Goal: Find specific page/section: Find specific page/section

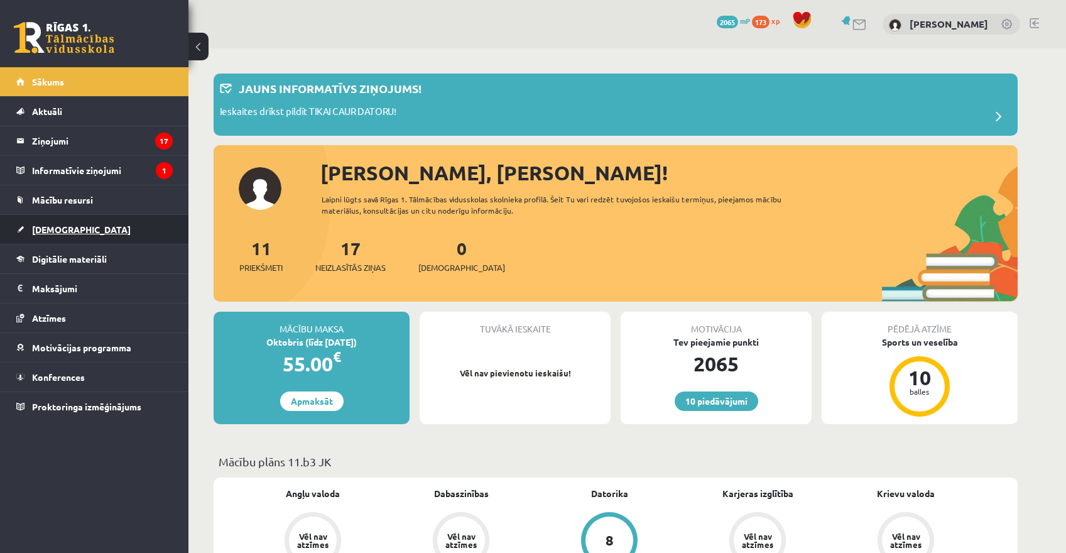
click at [90, 227] on link "[DEMOGRAPHIC_DATA]" at bounding box center [94, 229] width 156 height 29
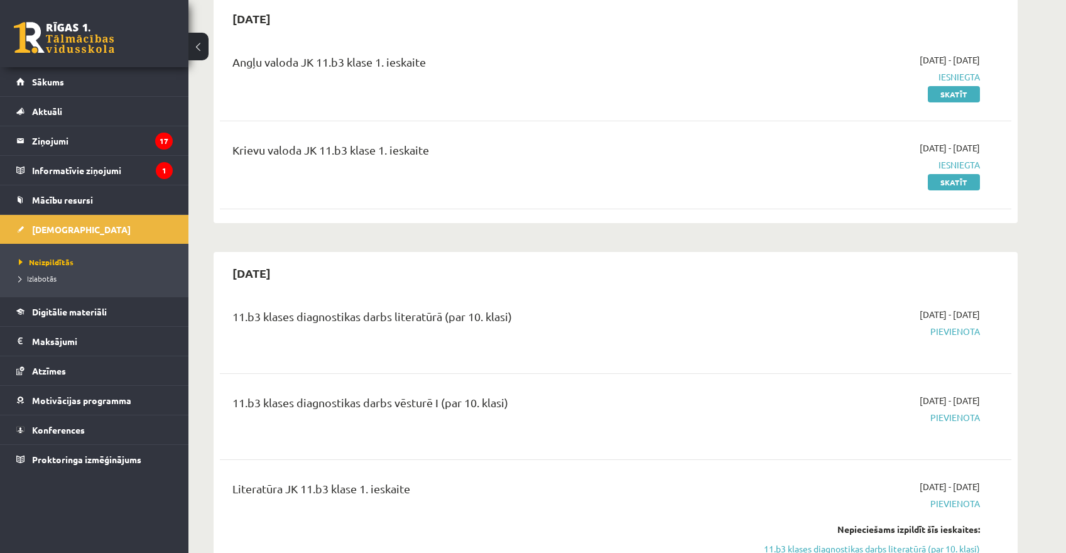
scroll to position [276, 0]
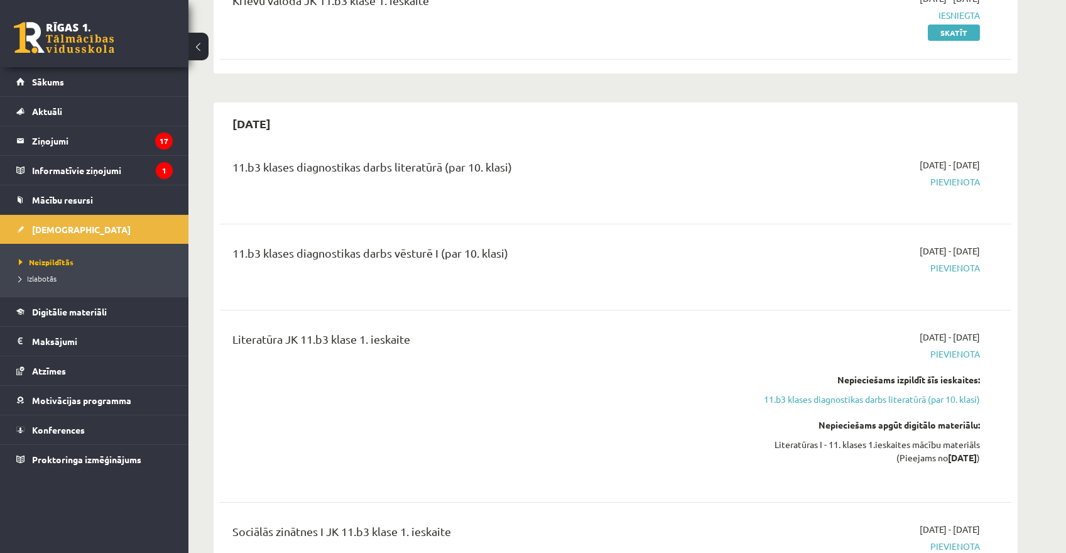
drag, startPoint x: 494, startPoint y: 163, endPoint x: 232, endPoint y: 162, distance: 262.6
click at [232, 162] on div "11.b3 klases diagnostikas darbs literatūrā (par 10. klasi)" at bounding box center [478, 180] width 511 height 45
copy div "11.b3 klases diagnostikas darbs literatūrā (par 10. klasi)"
drag, startPoint x: 469, startPoint y: 256, endPoint x: 229, endPoint y: 252, distance: 240.0
click at [229, 252] on div "11.b3 klases diagnostikas darbs vēsturē I (par 10. klasi)" at bounding box center [478, 266] width 511 height 45
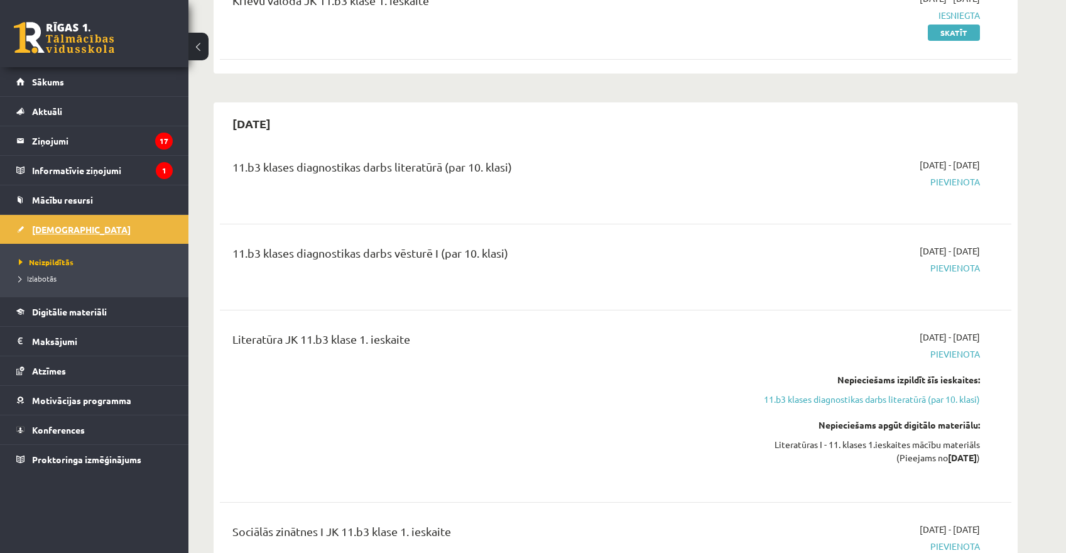
copy div "11.b3 klases diagnostikas darbs vēsturē I (par 10. klasi)"
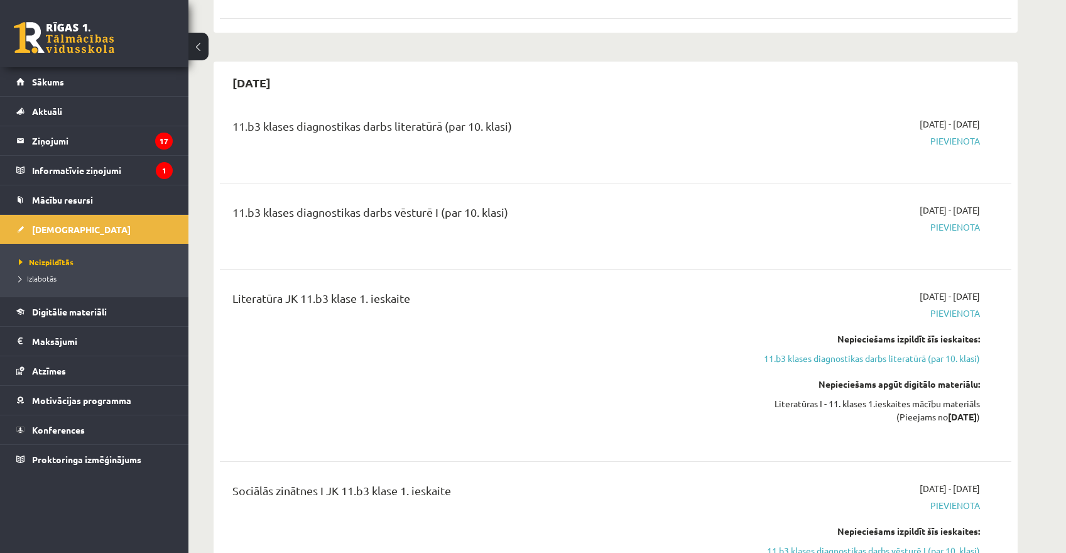
scroll to position [320, 0]
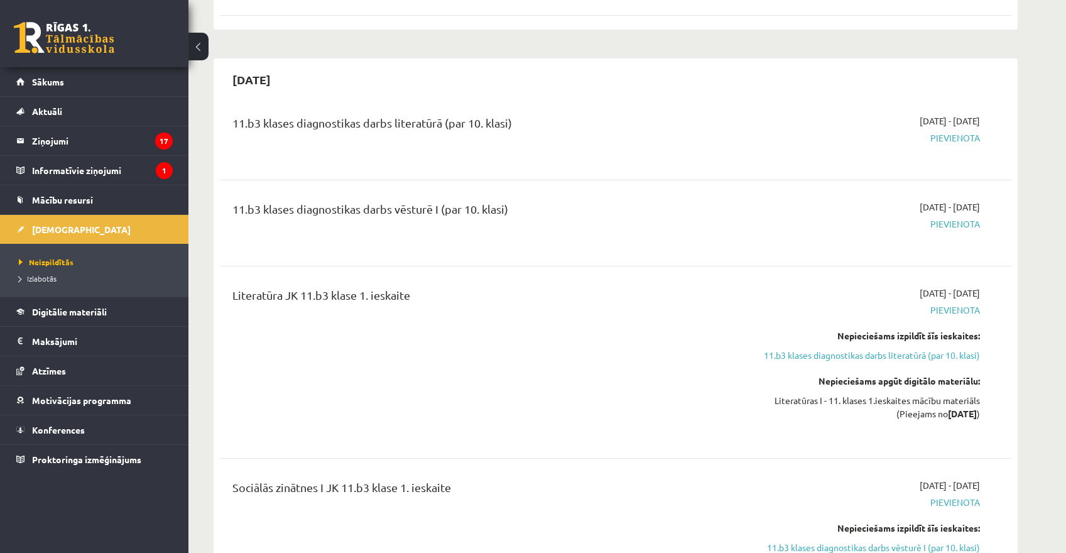
drag, startPoint x: 496, startPoint y: 295, endPoint x: 228, endPoint y: 288, distance: 267.7
click at [228, 288] on div "Literatūra JK 11.b3 klase 1. ieskaite" at bounding box center [478, 361] width 511 height 151
copy div "Literatūra JK 11.b3 klase 1. ieskaite"
drag, startPoint x: 389, startPoint y: 488, endPoint x: 218, endPoint y: 481, distance: 171.6
click at [218, 481] on div "[DATE] 11.b3 klases diagnostikas darbs literatūrā (par 10. klasi) [DATE] - [DAT…" at bounding box center [616, 361] width 804 height 606
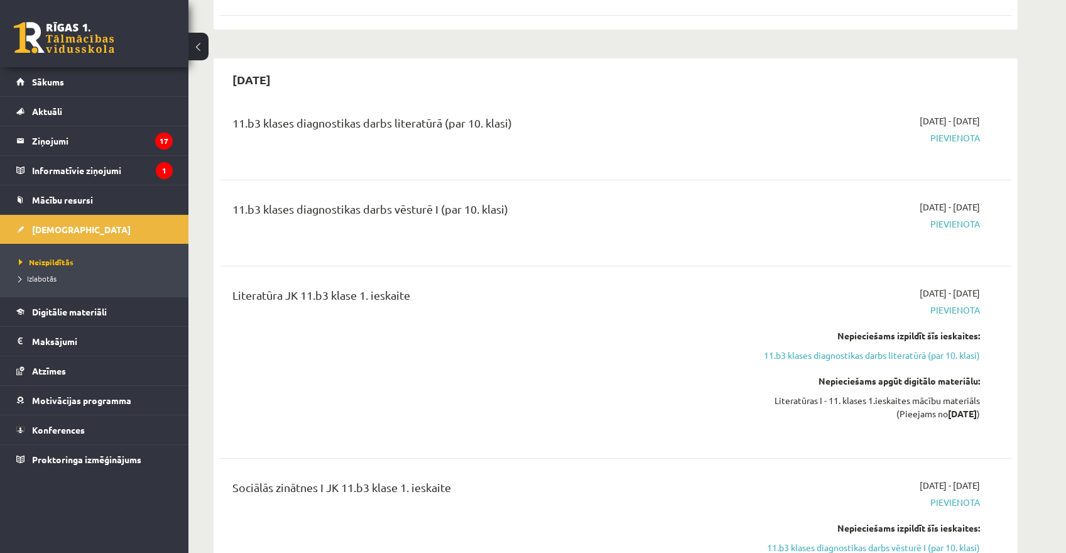
copy div "Sociālās zinātnes I JK 11.b3 klase 1. ieskaite"
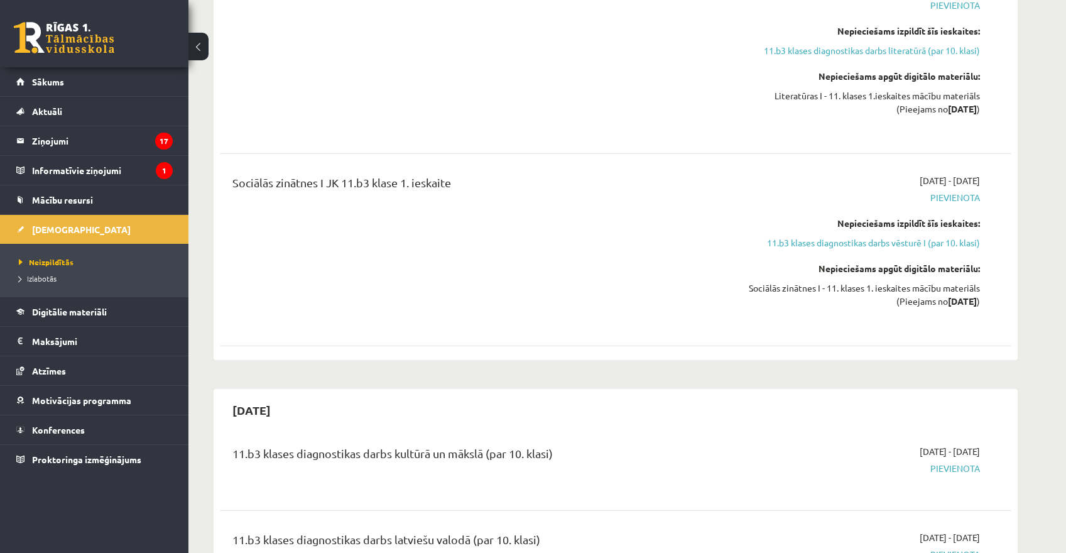
scroll to position [626, 0]
